Goal: Book appointment/travel/reservation

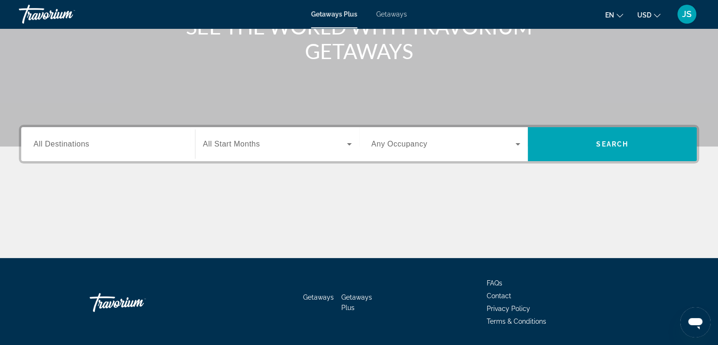
scroll to position [142, 0]
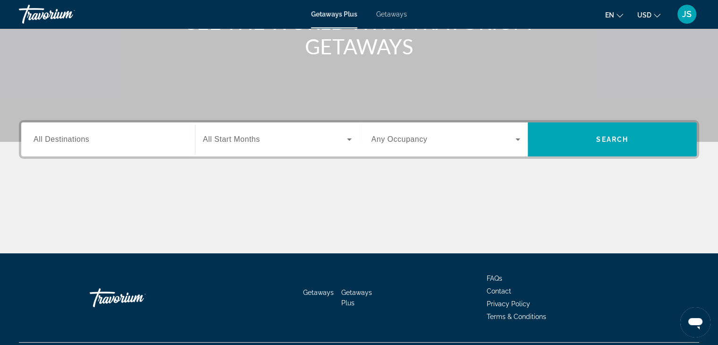
click at [87, 140] on span "All Destinations" at bounding box center [62, 139] width 56 height 8
click at [87, 140] on input "Destination All Destinations" at bounding box center [108, 139] width 149 height 11
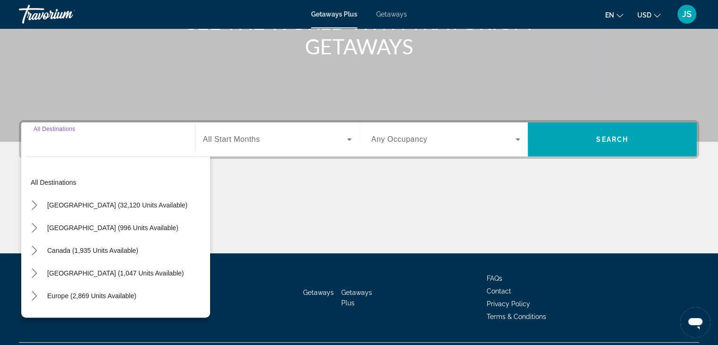
scroll to position [166, 0]
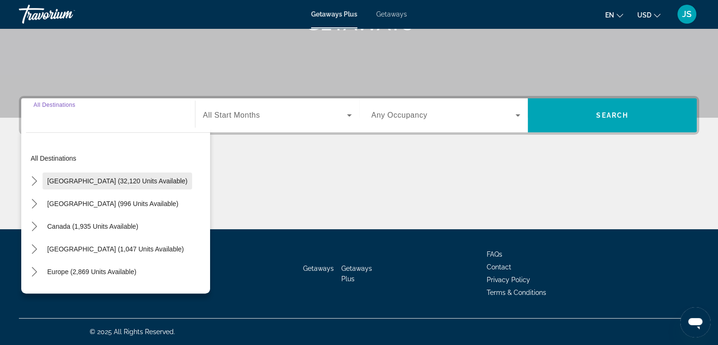
click at [93, 178] on span "[GEOGRAPHIC_DATA] (32,120 units available)" at bounding box center [117, 181] width 140 height 8
type input "**********"
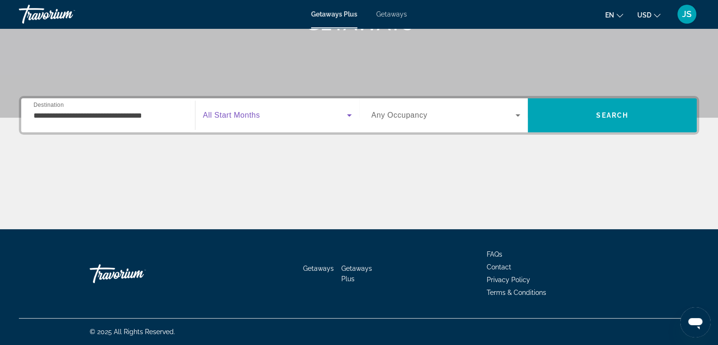
click at [345, 114] on icon "Search widget" at bounding box center [349, 115] width 11 height 11
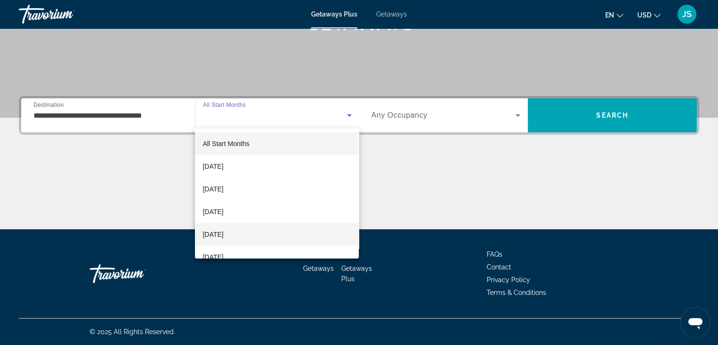
click at [223, 233] on span "[DATE]" at bounding box center [212, 233] width 21 height 11
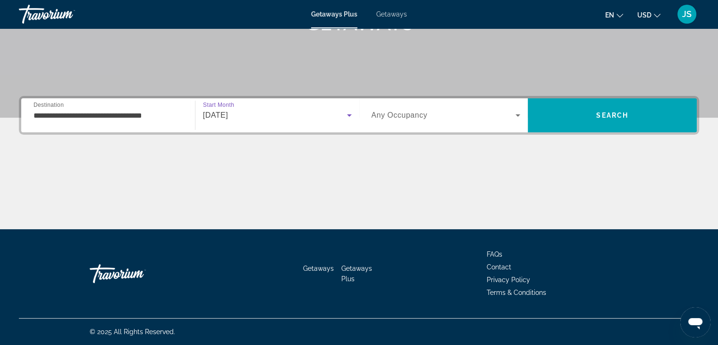
click at [497, 114] on span "Search widget" at bounding box center [443, 115] width 144 height 11
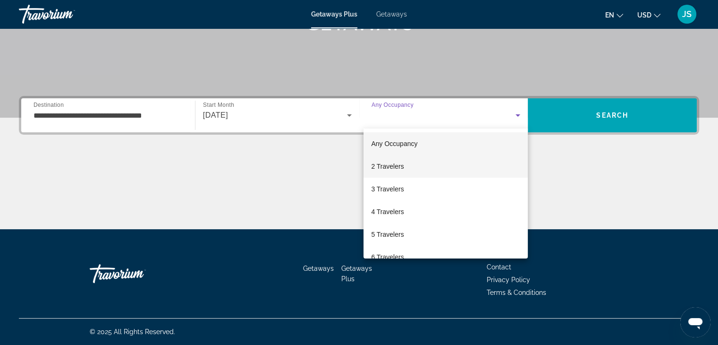
click at [405, 166] on mat-option "2 Travelers" at bounding box center [445, 166] width 164 height 23
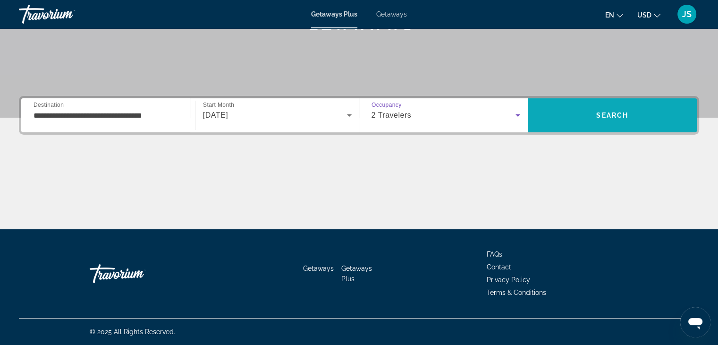
click at [582, 112] on span "Search" at bounding box center [612, 115] width 169 height 23
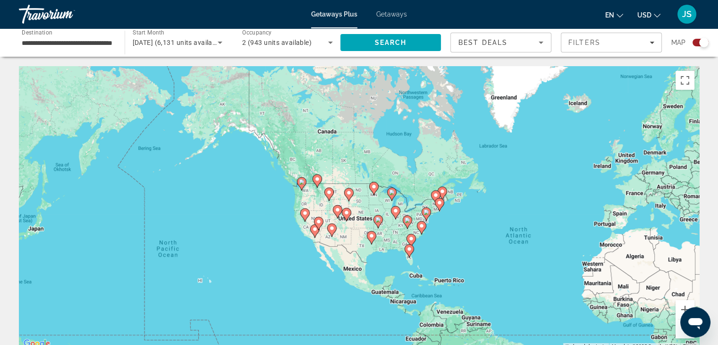
drag, startPoint x: 303, startPoint y: 230, endPoint x: 498, endPoint y: 271, distance: 200.2
click at [498, 271] on div "To activate drag with keyboard, press Alt + Enter. Once in keyboard drag state,…" at bounding box center [359, 207] width 680 height 283
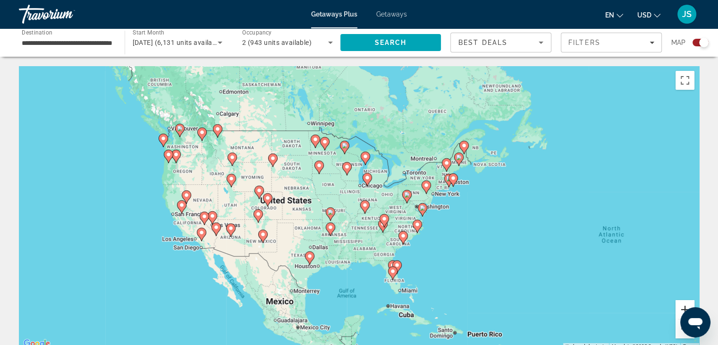
click at [683, 305] on button "Zoom in" at bounding box center [684, 309] width 19 height 19
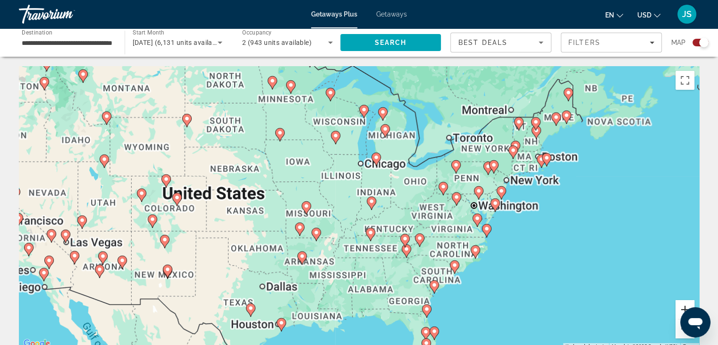
click at [683, 305] on button "Zoom in" at bounding box center [684, 309] width 19 height 19
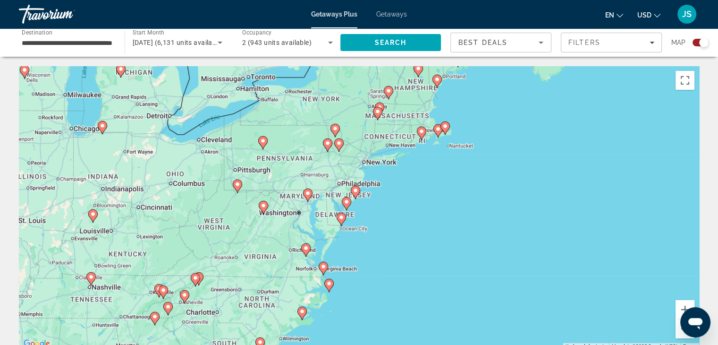
drag, startPoint x: 578, startPoint y: 274, endPoint x: 275, endPoint y: 284, distance: 303.2
click at [275, 284] on div "To activate drag with keyboard, press Alt + Enter. Once in keyboard drag state,…" at bounding box center [359, 207] width 680 height 283
click at [682, 304] on button "Zoom in" at bounding box center [684, 309] width 19 height 19
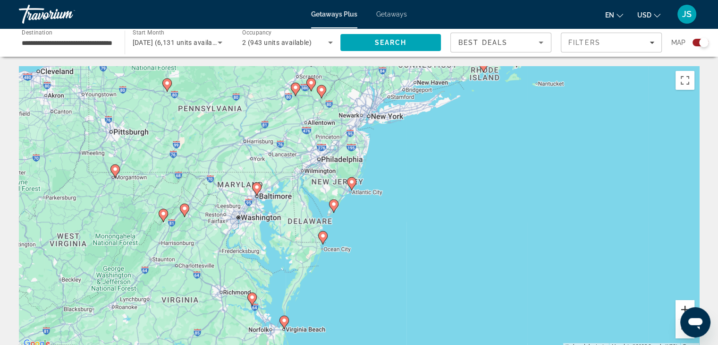
click at [682, 304] on button "Zoom in" at bounding box center [684, 309] width 19 height 19
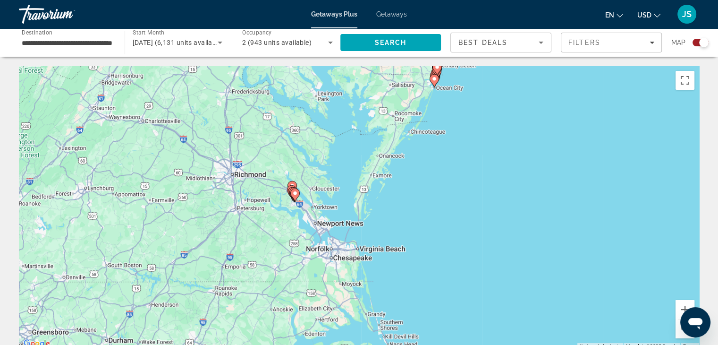
drag, startPoint x: 400, startPoint y: 292, endPoint x: 575, endPoint y: 59, distance: 291.6
click at [681, 304] on button "Zoom in" at bounding box center [684, 309] width 19 height 19
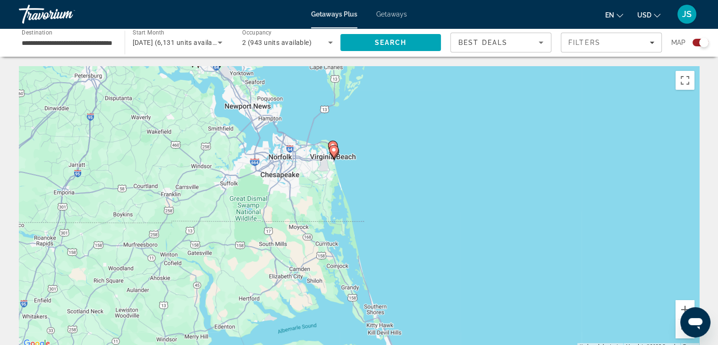
drag, startPoint x: 542, startPoint y: 296, endPoint x: 516, endPoint y: 157, distance: 141.6
click at [516, 157] on div "To activate drag with keyboard, press Alt + Enter. Once in keyboard drag state,…" at bounding box center [359, 207] width 680 height 283
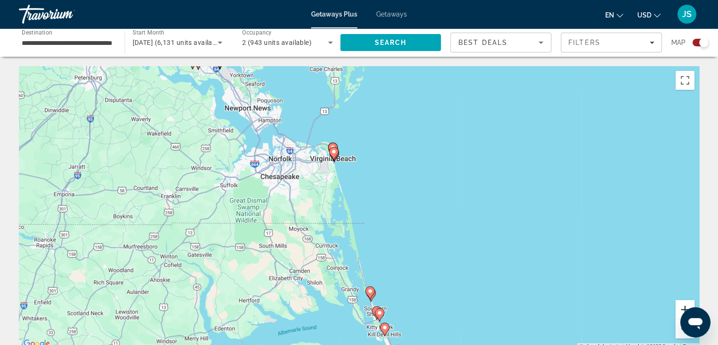
click at [680, 304] on button "Zoom in" at bounding box center [684, 309] width 19 height 19
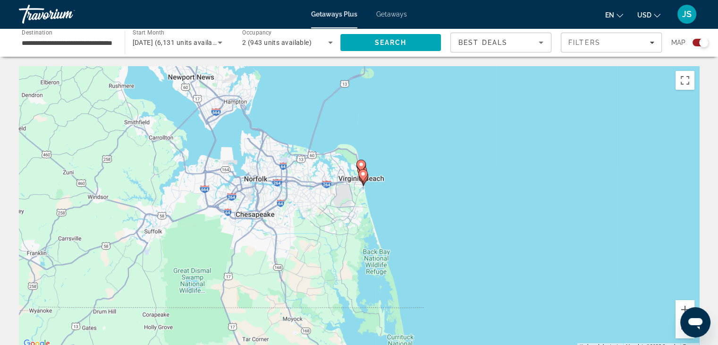
drag, startPoint x: 398, startPoint y: 189, endPoint x: 459, endPoint y: 275, distance: 104.6
click at [459, 275] on div "To activate drag with keyboard, press Alt + Enter. Once in keyboard drag state,…" at bounding box center [359, 207] width 680 height 283
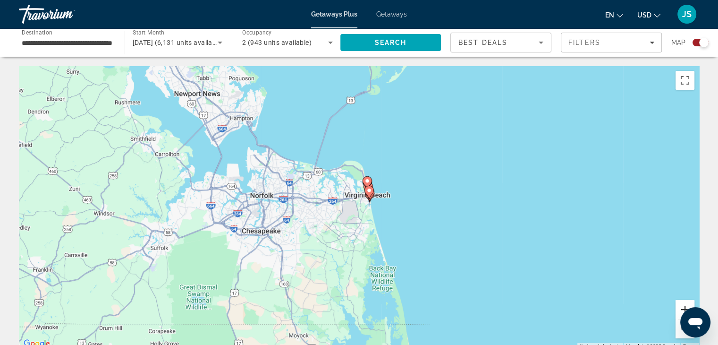
click at [680, 305] on button "Zoom in" at bounding box center [684, 309] width 19 height 19
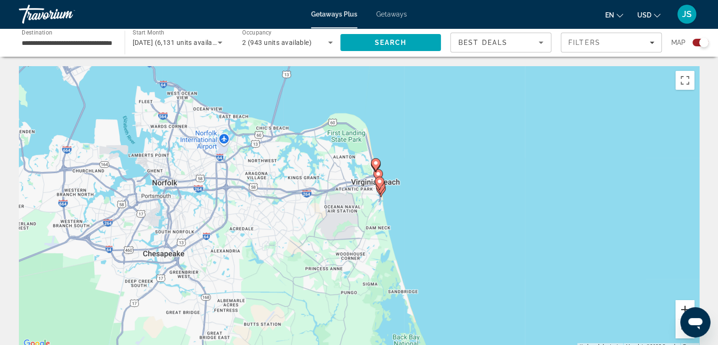
click at [680, 305] on button "Zoom in" at bounding box center [684, 309] width 19 height 19
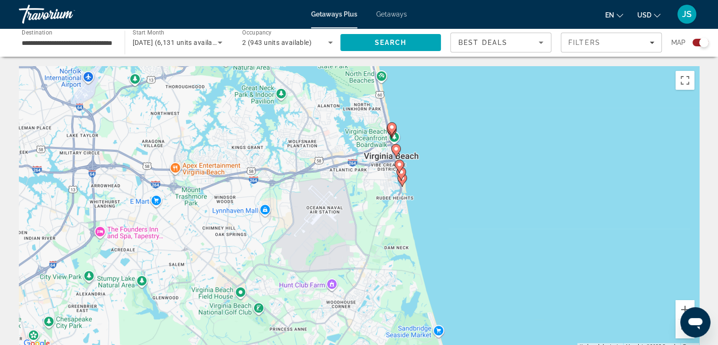
click at [400, 164] on image "Main content" at bounding box center [399, 164] width 6 height 6
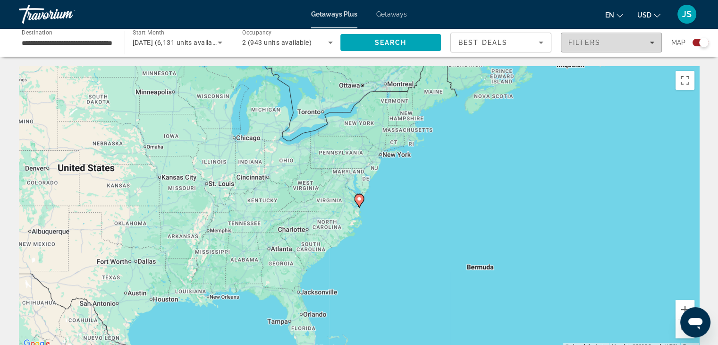
click at [593, 44] on span "Filters" at bounding box center [584, 43] width 32 height 8
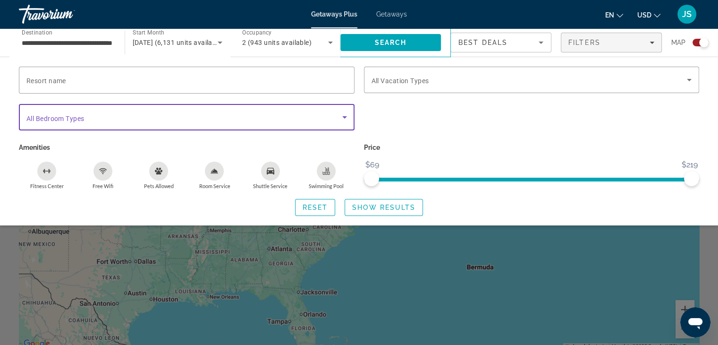
click at [334, 114] on span "Search widget" at bounding box center [184, 116] width 316 height 11
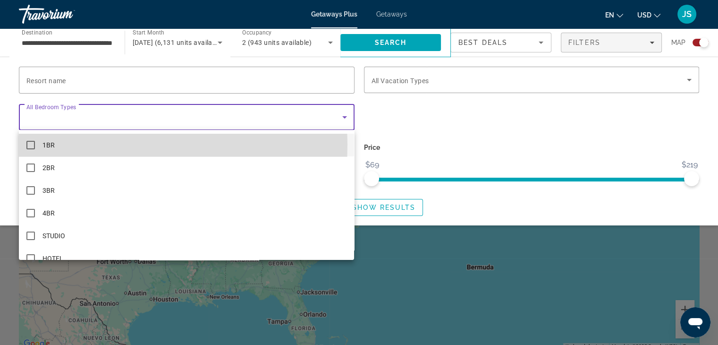
click at [30, 144] on mat-pseudo-checkbox at bounding box center [30, 145] width 8 height 8
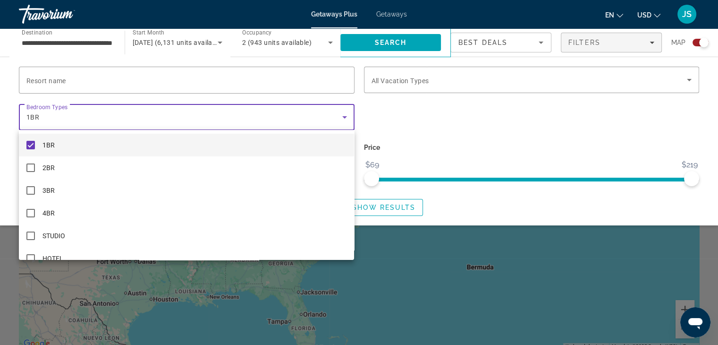
click at [32, 145] on mat-pseudo-checkbox at bounding box center [30, 145] width 8 height 8
click at [432, 115] on div at bounding box center [359, 172] width 718 height 345
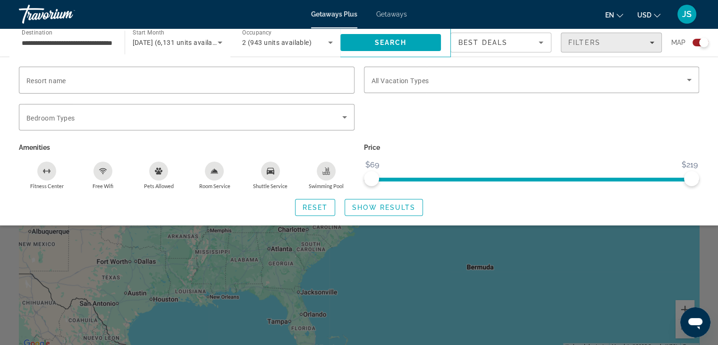
click at [643, 42] on div "Filters" at bounding box center [611, 43] width 86 height 8
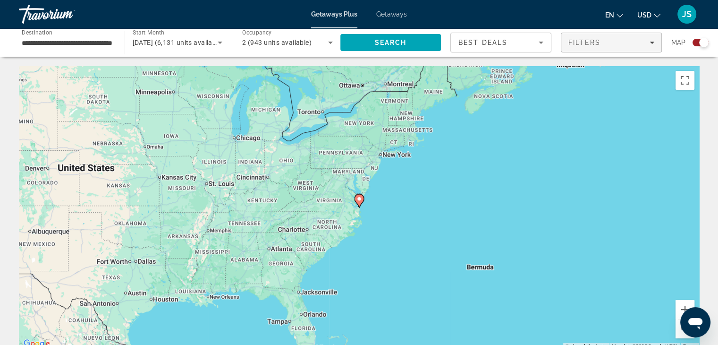
click at [647, 42] on div "Filters" at bounding box center [611, 43] width 86 height 8
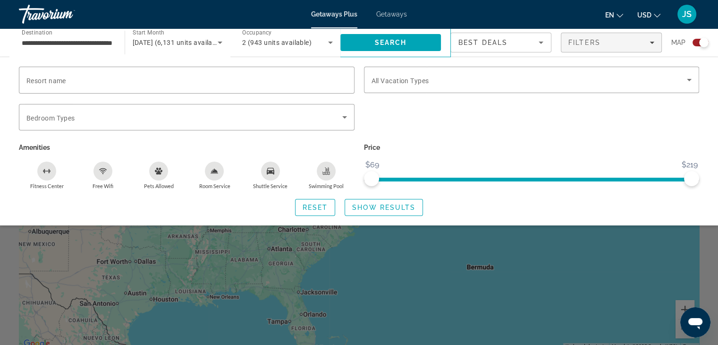
click at [699, 42] on div "Search widget" at bounding box center [703, 42] width 9 height 9
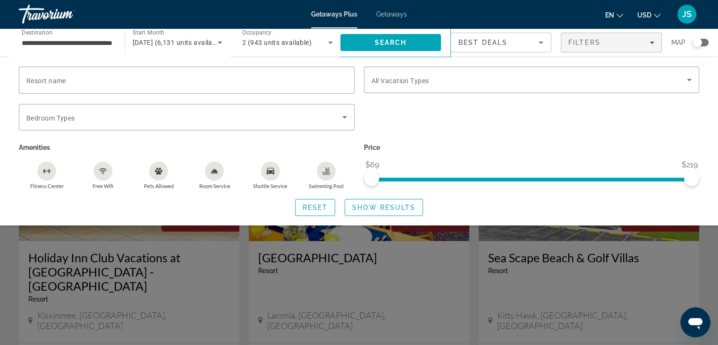
click at [439, 251] on div "Search widget" at bounding box center [359, 243] width 718 height 203
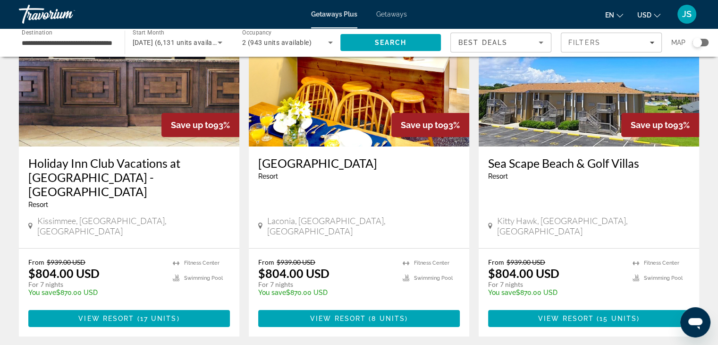
scroll to position [142, 0]
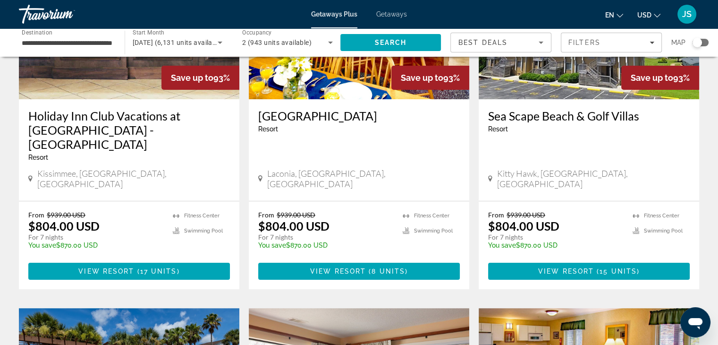
click at [178, 267] on span "( 17 units )" at bounding box center [156, 271] width 45 height 8
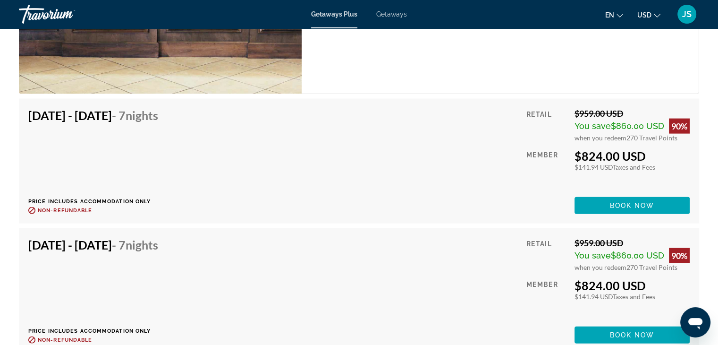
scroll to position [2124, 0]
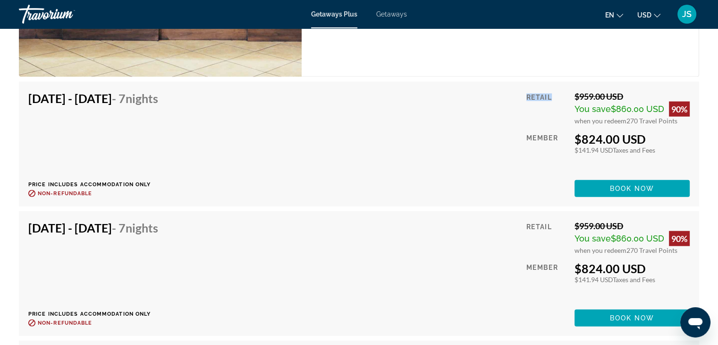
drag, startPoint x: 524, startPoint y: 84, endPoint x: 552, endPoint y: 83, distance: 27.9
click at [552, 91] on div "Retail" at bounding box center [546, 108] width 41 height 34
click at [501, 109] on div "[DATE] - [DATE] - 7 Nights Price includes accommodation only Refundable until :…" at bounding box center [358, 144] width 661 height 106
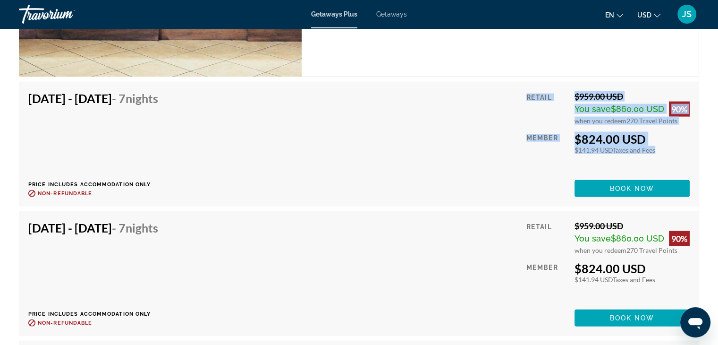
drag, startPoint x: 524, startPoint y: 83, endPoint x: 661, endPoint y: 133, distance: 145.3
click at [663, 133] on div "Retail $959.00 USD You save $860.00 USD 90% when you redeem 270 Travel Points M…" at bounding box center [607, 144] width 163 height 106
click at [680, 146] on div "$141.94 USD Taxes and Fees" at bounding box center [631, 150] width 115 height 8
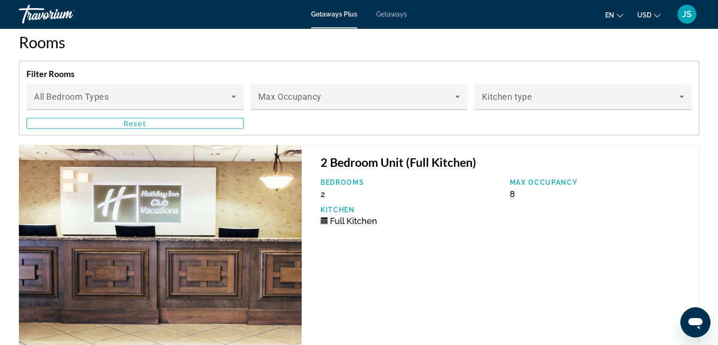
scroll to position [0, 0]
click at [476, 216] on div "Full Kitchen" at bounding box center [410, 221] width 180 height 10
drag, startPoint x: 584, startPoint y: 202, endPoint x: 595, endPoint y: 138, distance: 64.1
click at [595, 145] on div "2 Bedroom Unit (Full Kitchen) Bedrooms 2 Max Occupancy 8 Kitchen Full Kitchen" at bounding box center [500, 252] width 397 height 215
click at [539, 219] on div "2 Bedroom Unit (Full Kitchen) Bedrooms 2 Max Occupancy 8 Kitchen Full Kitchen" at bounding box center [500, 252] width 397 height 215
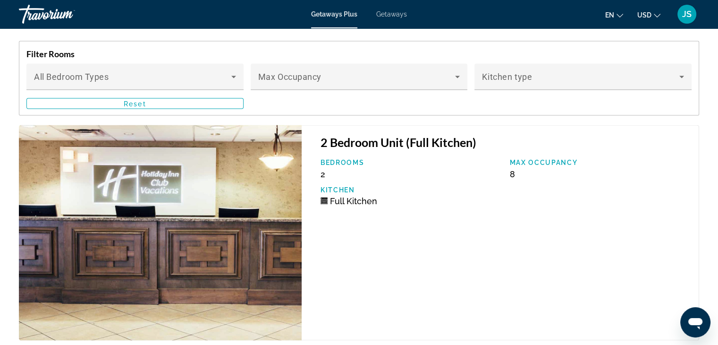
scroll to position [1841, 0]
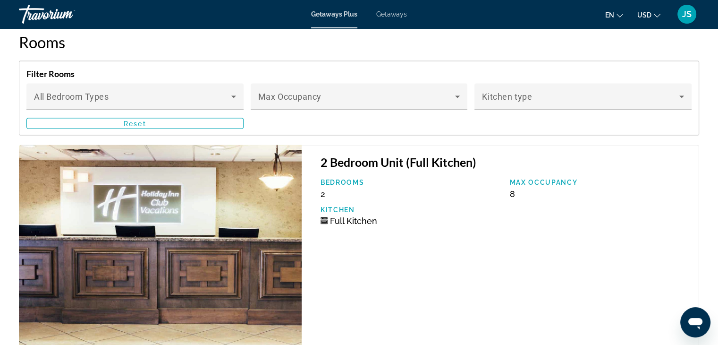
click at [433, 238] on div "2 Bedroom Unit (Full Kitchen) Bedrooms 2 Max Occupancy 8 Kitchen Full Kitchen" at bounding box center [500, 252] width 397 height 215
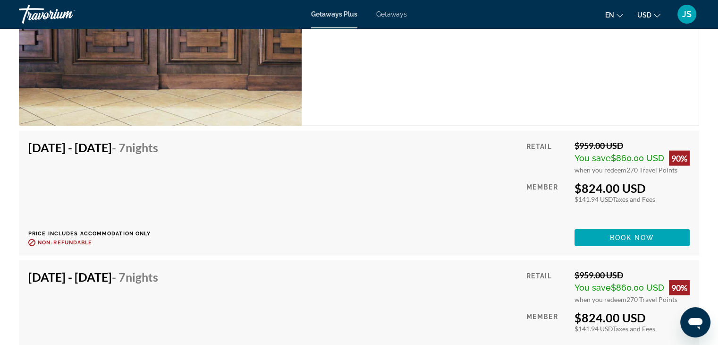
scroll to position [2077, 0]
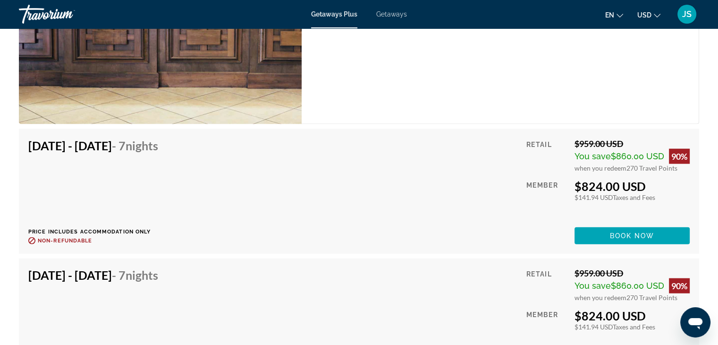
click at [320, 175] on div "[DATE] - [DATE] - 7 Nights Price includes accommodation only Refundable until :…" at bounding box center [358, 191] width 661 height 106
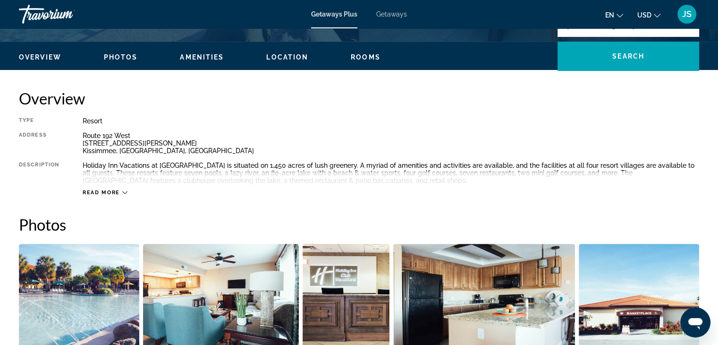
scroll to position [189, 0]
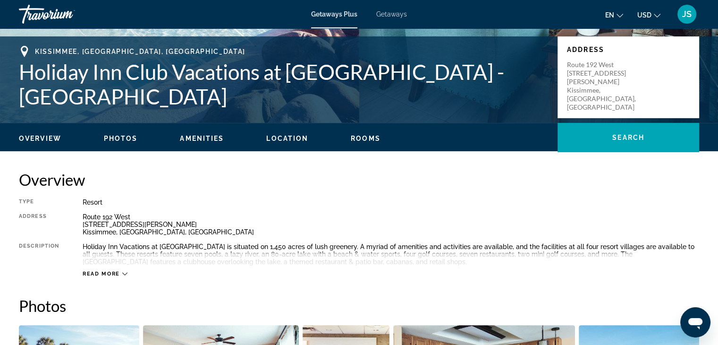
click at [436, 195] on div "Overview Type Resort All-Inclusive No All-Inclusive Address [GEOGRAPHIC_DATA][S…" at bounding box center [359, 223] width 680 height 107
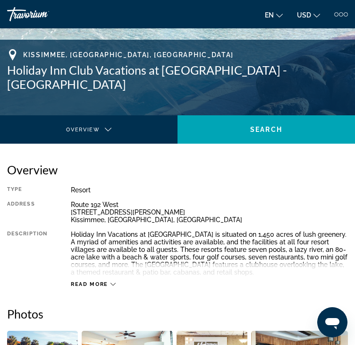
scroll to position [0, 0]
